Goal: Task Accomplishment & Management: Use online tool/utility

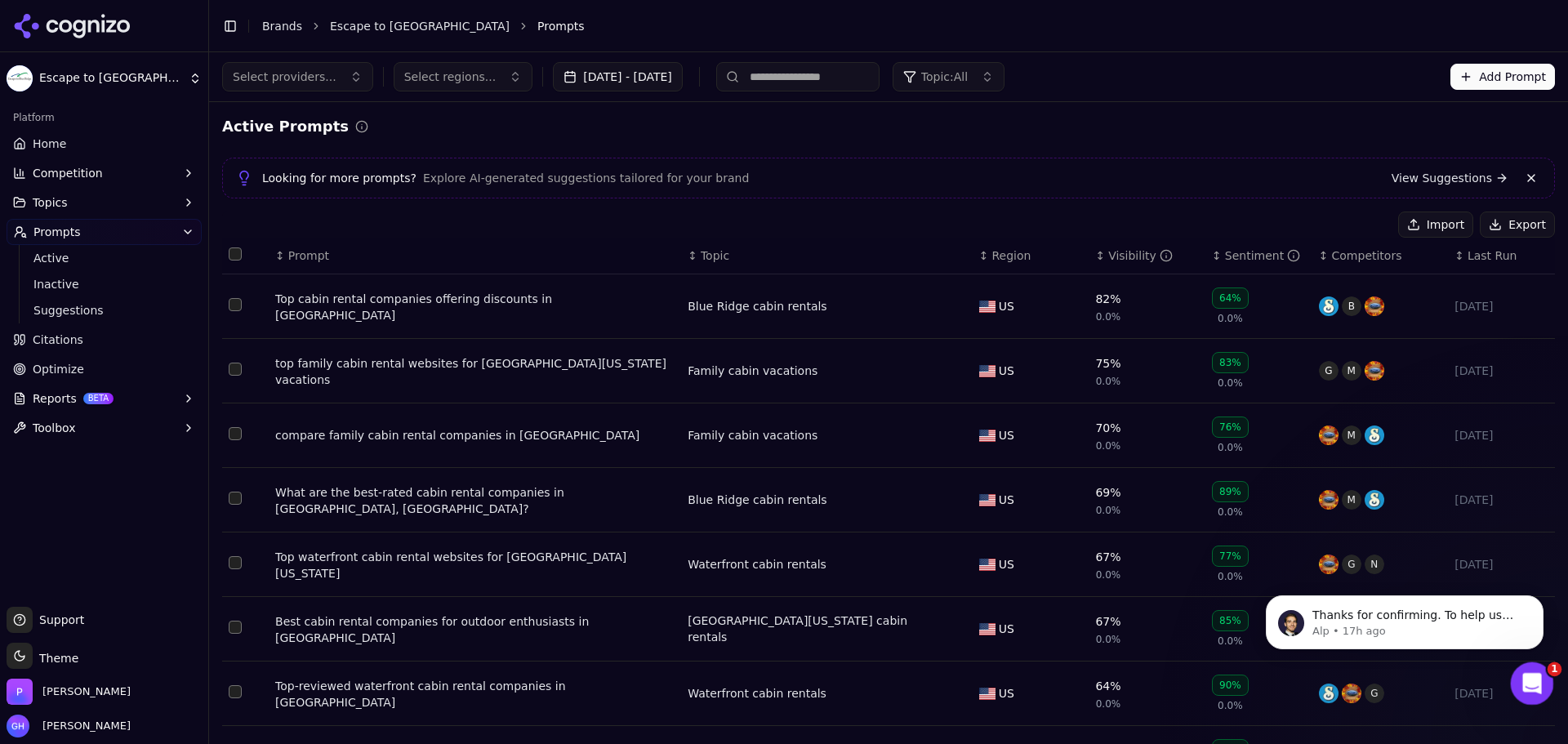
click at [1548, 690] on div "Open Intercom Messenger" at bounding box center [1529, 681] width 54 height 54
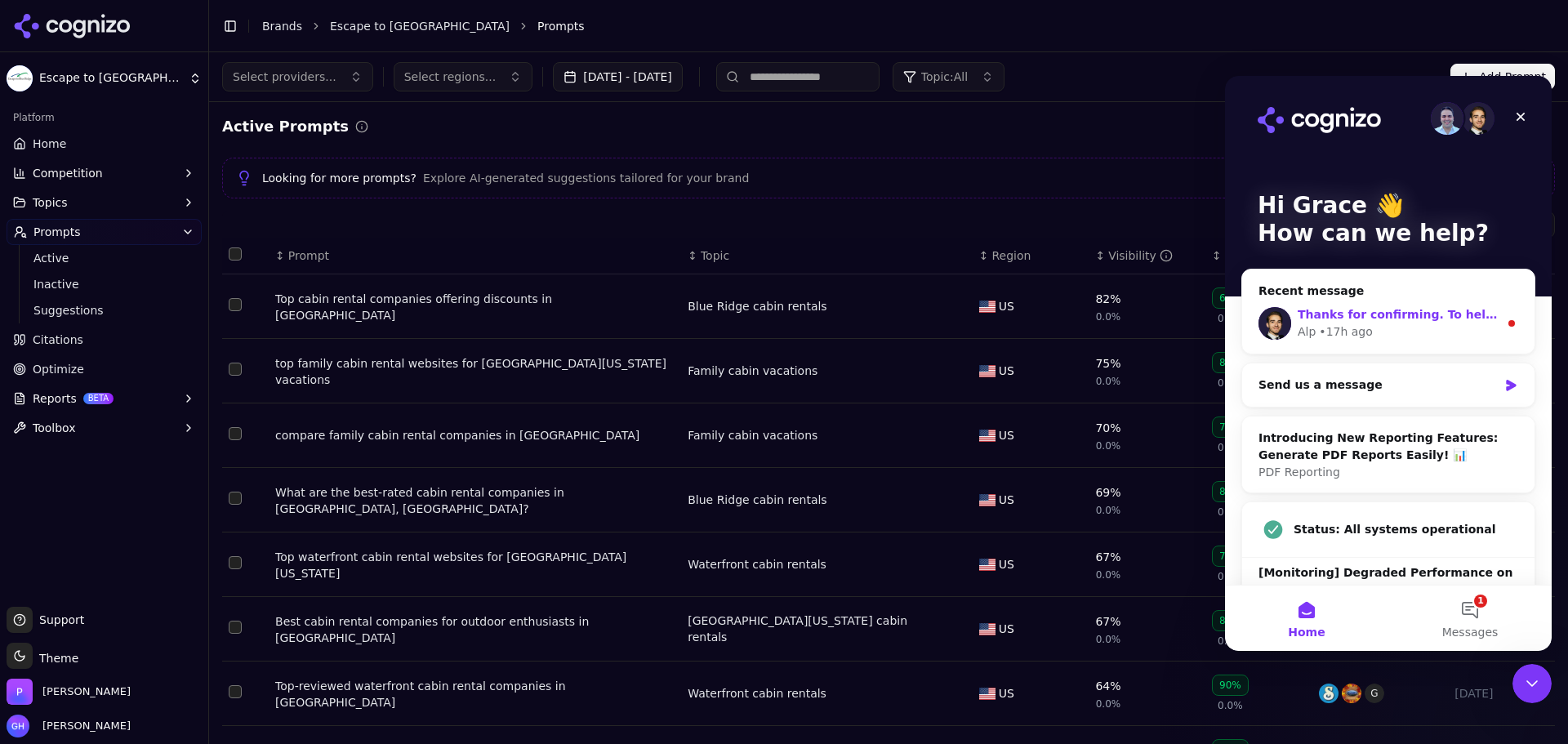
click at [1353, 325] on div "• 17h ago" at bounding box center [1345, 332] width 53 height 17
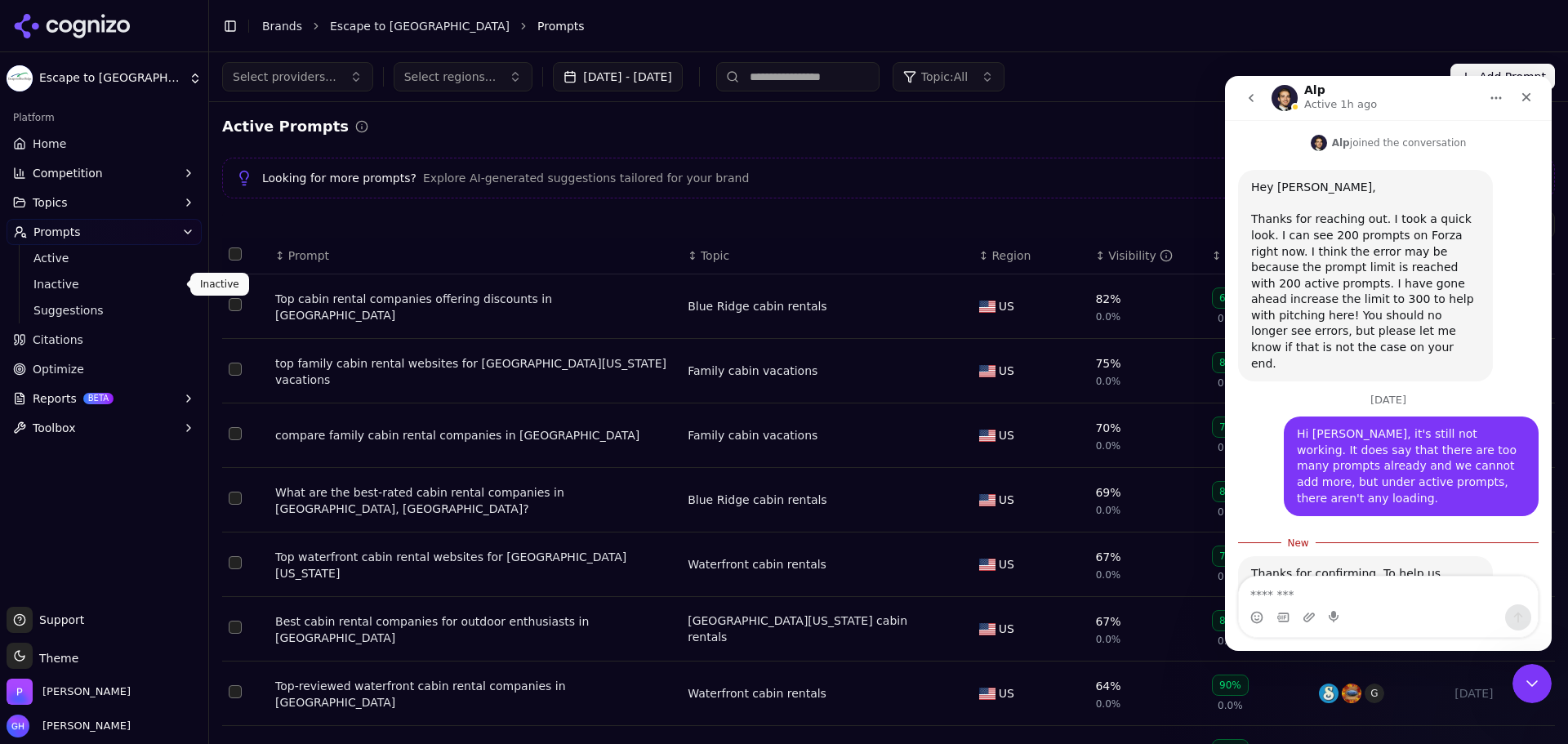
scroll to position [327, 0]
click at [97, 64] on html "Escape to Blue Ridge Platform Home Competition Topics Prompts Active Inactive S…" at bounding box center [784, 372] width 1568 height 744
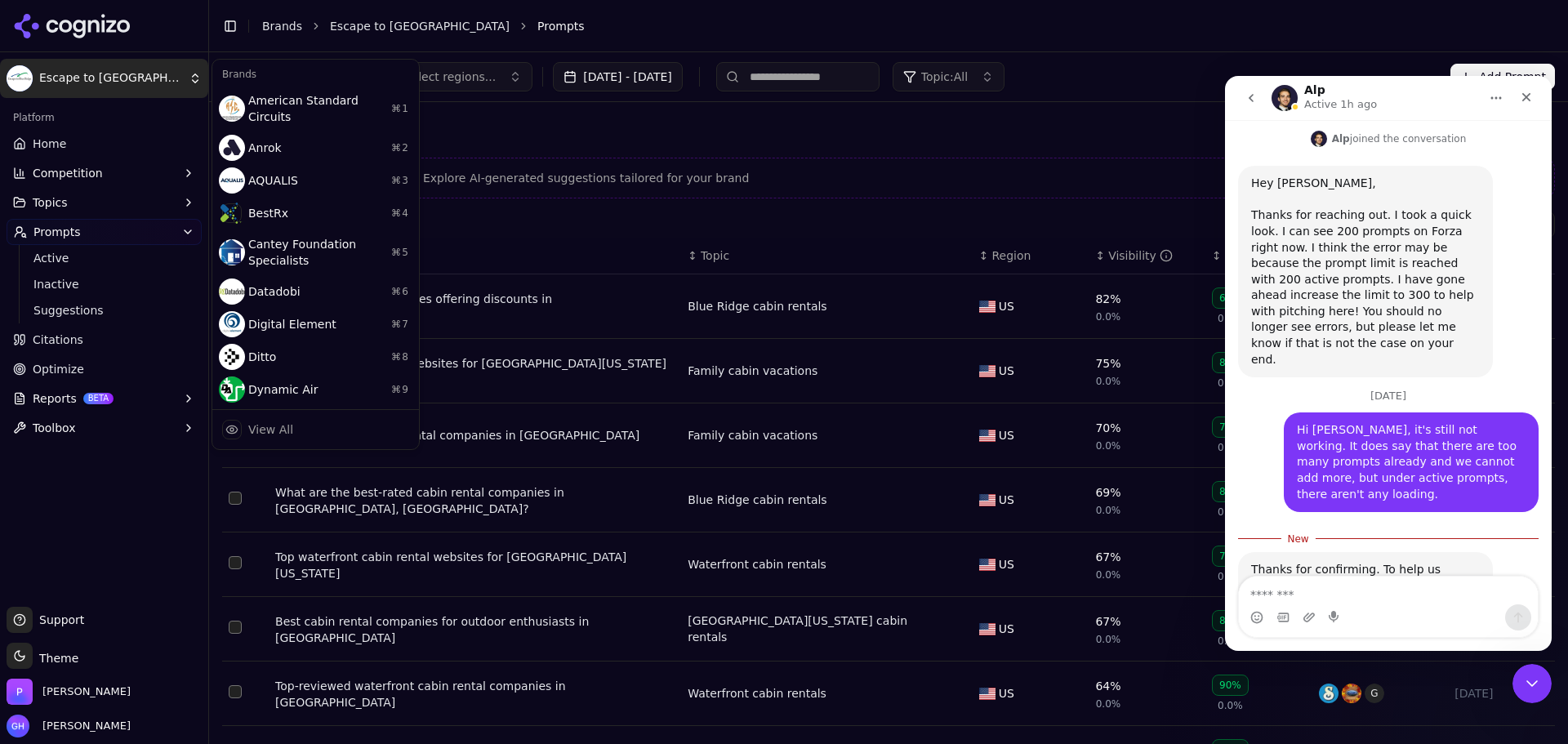
click at [273, 28] on html "Escape to Blue Ridge Platform Home Competition Topics Prompts Active Inactive S…" at bounding box center [784, 372] width 1568 height 744
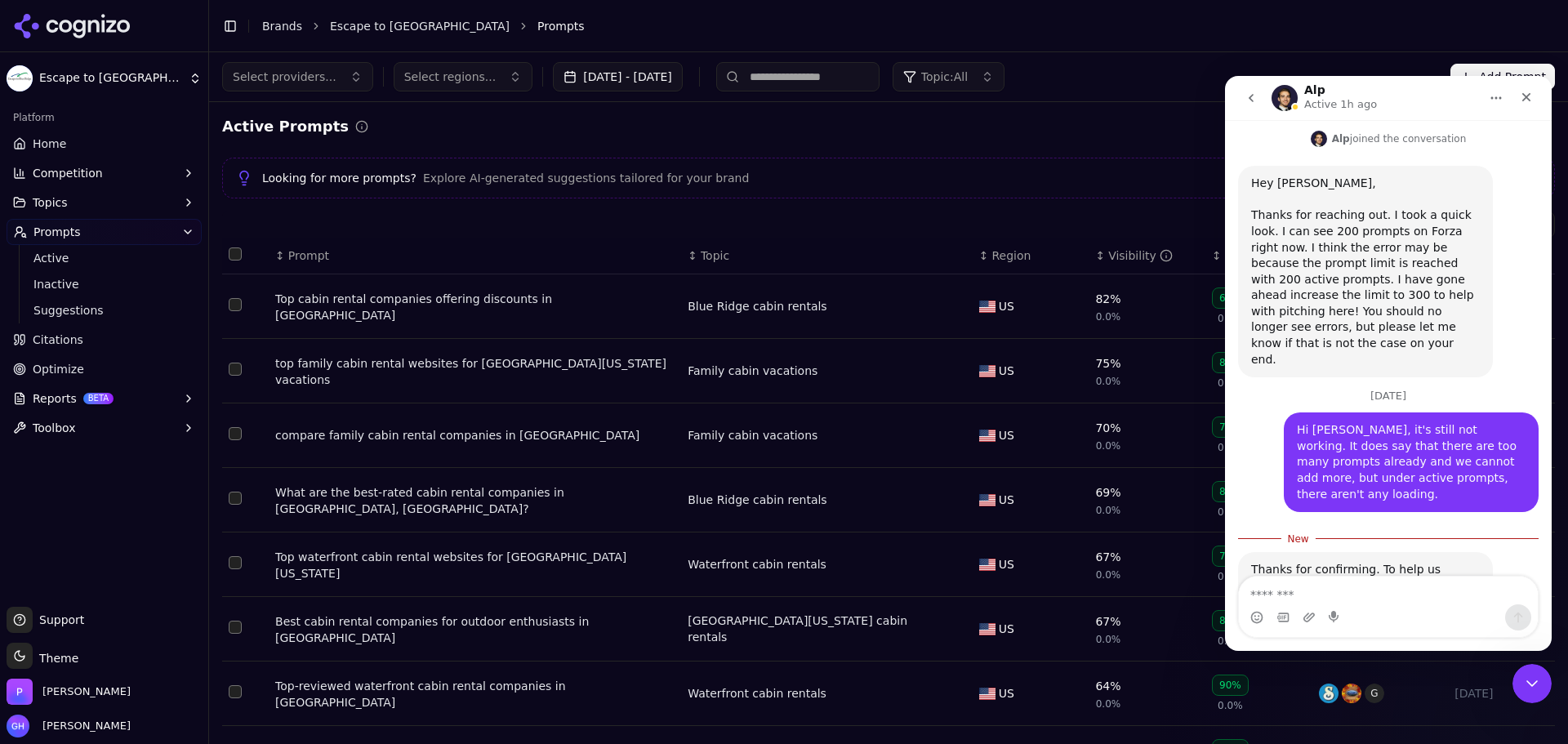
click at [274, 28] on link "Brands" at bounding box center [282, 26] width 40 height 13
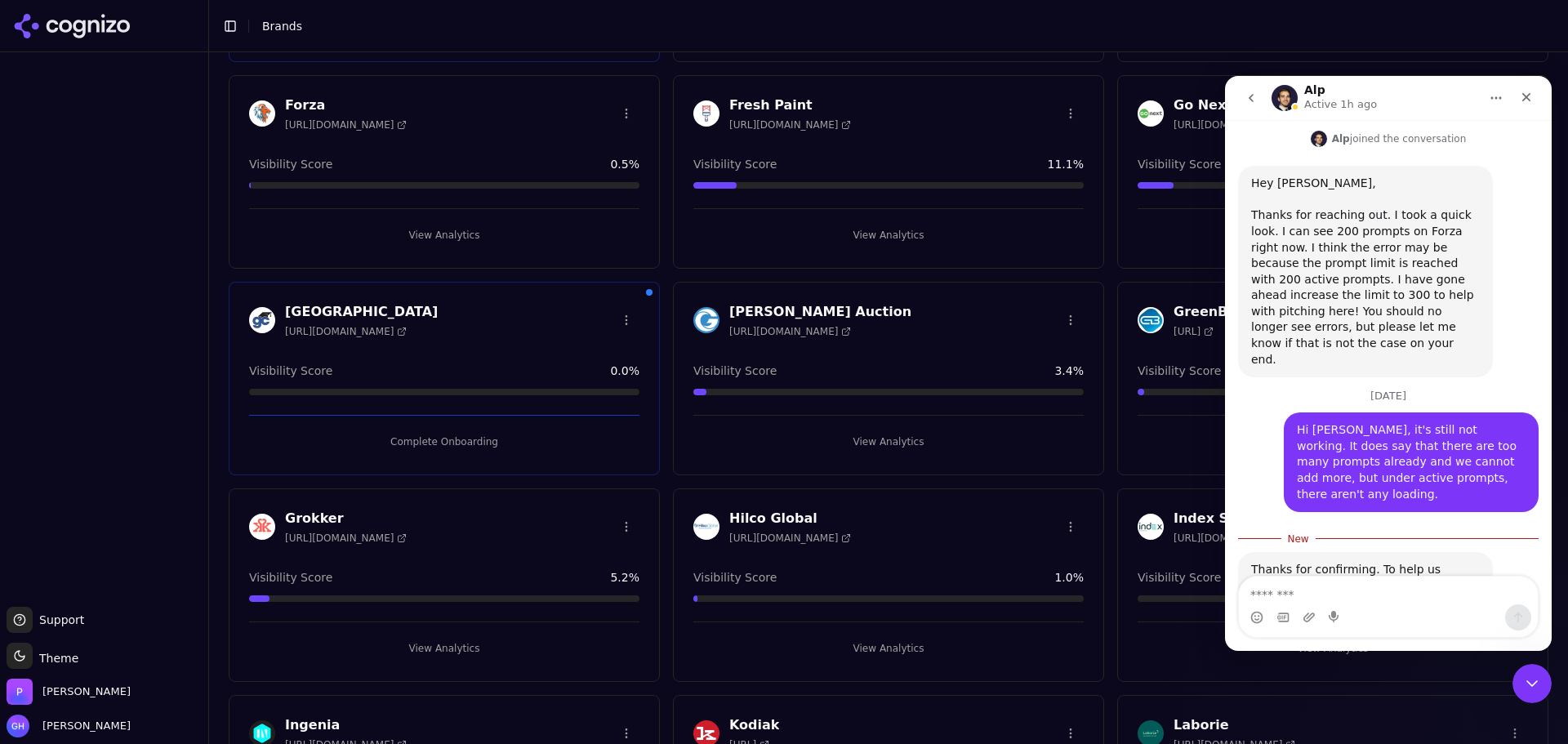
scroll to position [980, 0]
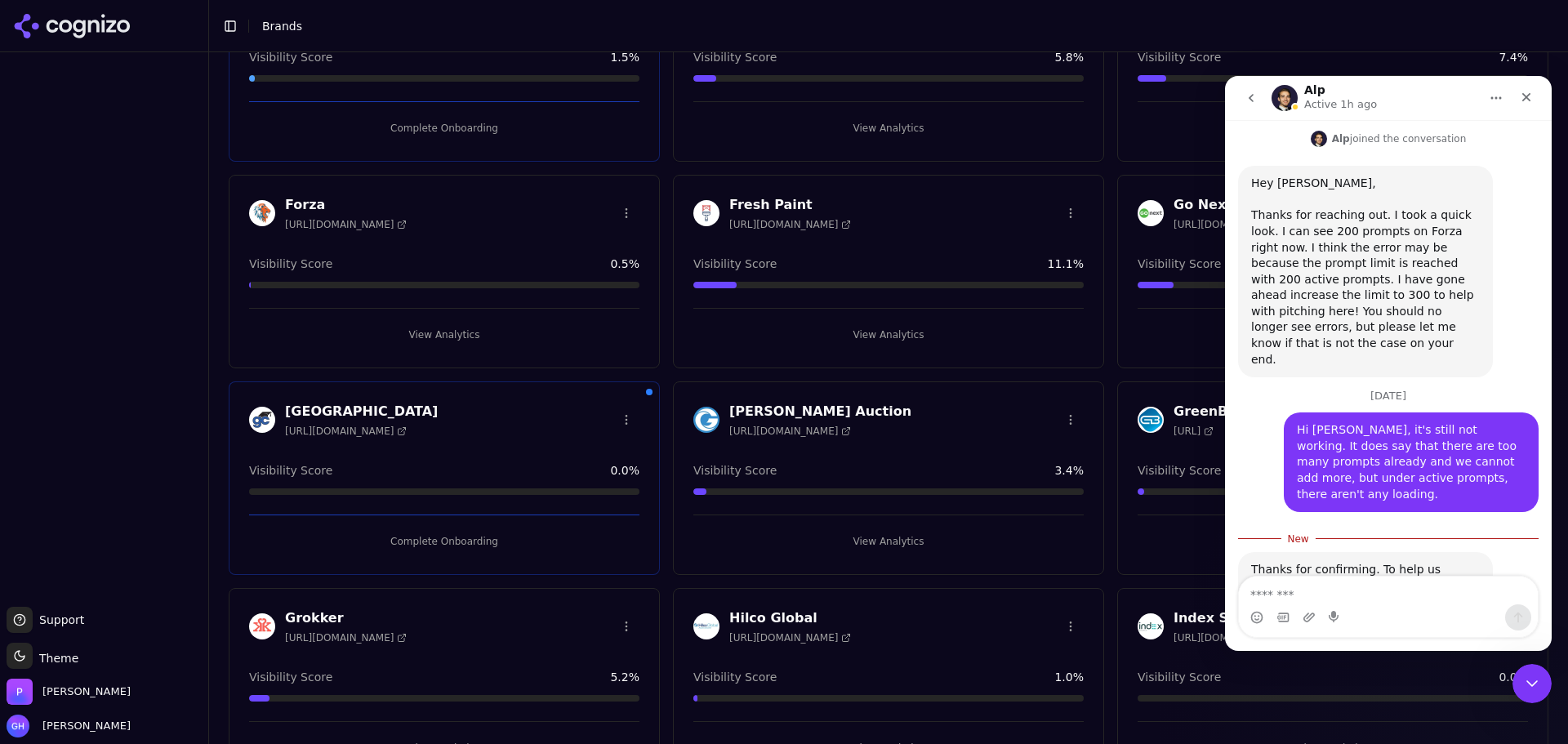
click at [455, 337] on button "View Analytics" at bounding box center [444, 335] width 390 height 26
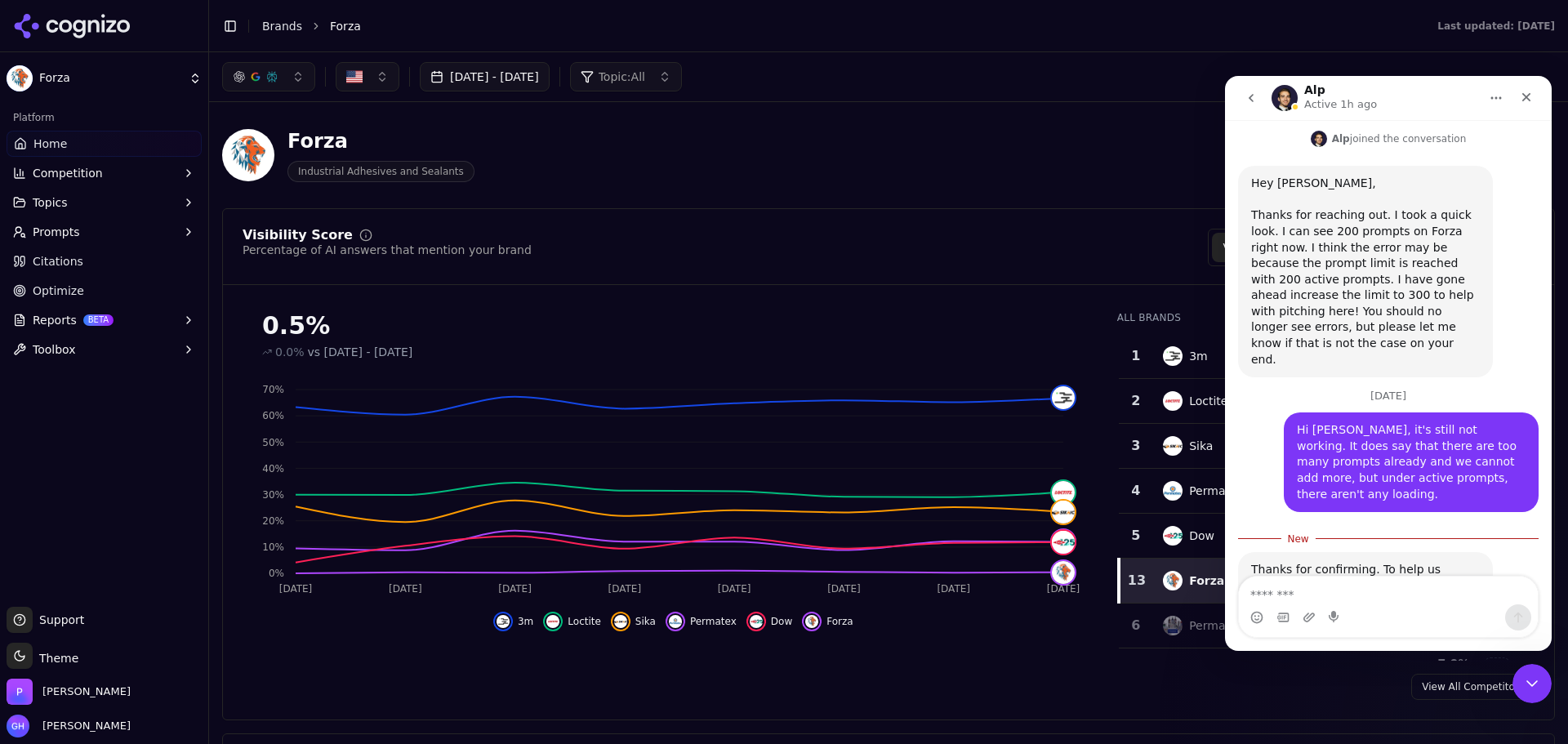
click at [65, 233] on span "Prompts" at bounding box center [56, 232] width 47 height 17
click at [86, 257] on span "Active" at bounding box center [105, 258] width 142 height 17
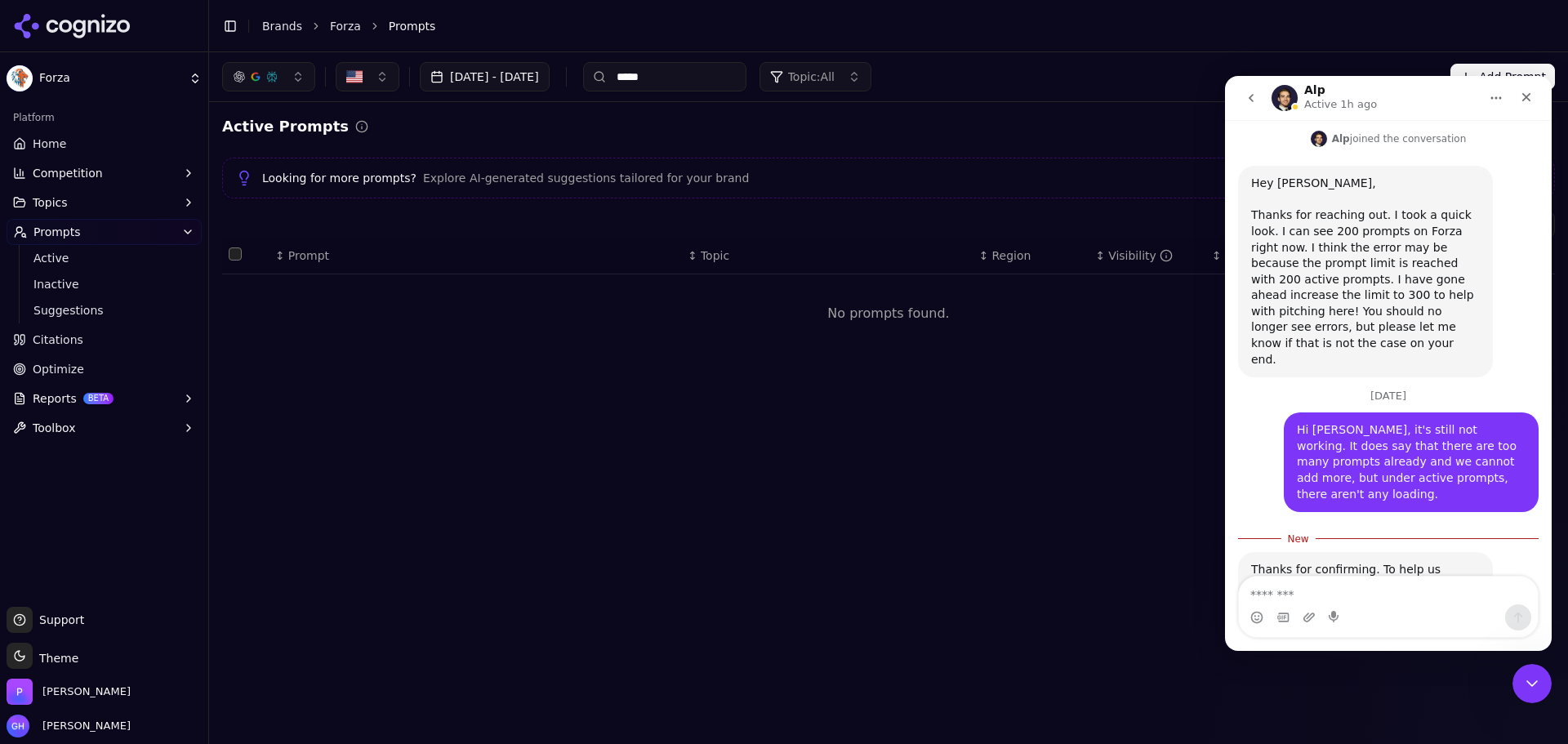
drag, startPoint x: 720, startPoint y: 81, endPoint x: 576, endPoint y: 80, distance: 144.0
click at [576, 80] on div "[DATE] - [DATE] ***** Topic: All" at bounding box center [546, 77] width 649 height 30
click at [738, 126] on div "Active Prompts" at bounding box center [888, 127] width 1333 height 23
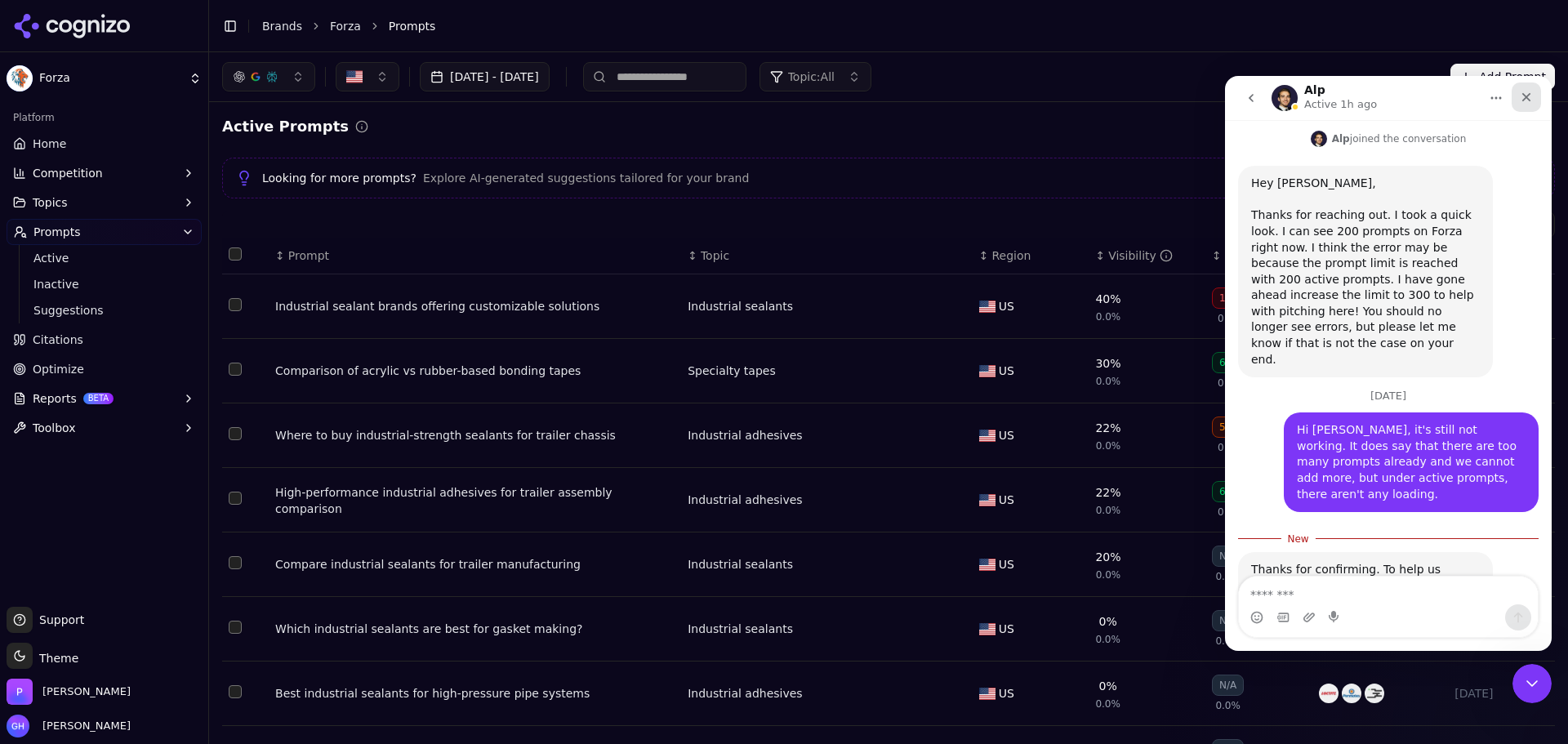
click at [1535, 99] on div "Close" at bounding box center [1527, 97] width 30 height 30
